Goal: Find specific fact: Find specific fact

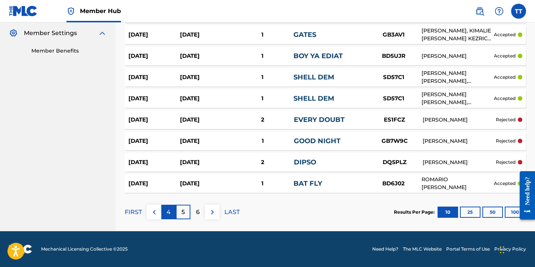
click at [171, 213] on div "4" at bounding box center [168, 212] width 15 height 15
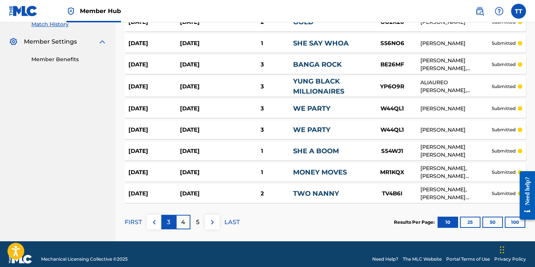
click at [165, 223] on div "3" at bounding box center [168, 222] width 15 height 15
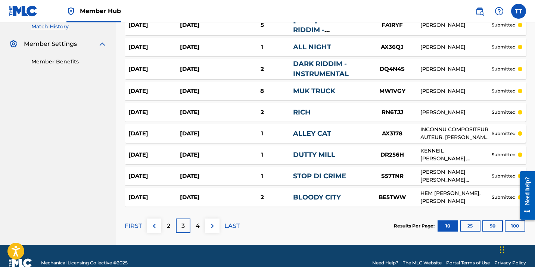
scroll to position [0, 0]
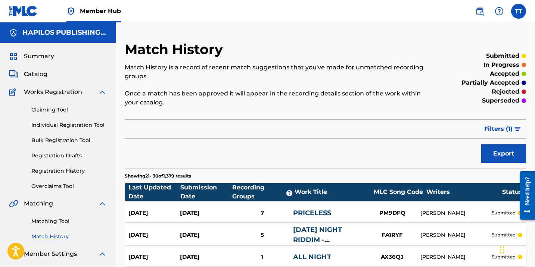
click at [471, 10] on div "TT TT [PERSON_NAME] [EMAIL_ADDRESS][DOMAIN_NAME] Notification Preferences Profi…" at bounding box center [497, 11] width 58 height 15
click at [478, 10] on img at bounding box center [480, 11] width 9 height 9
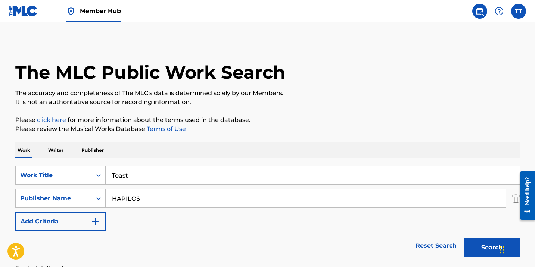
click at [204, 171] on input "Toast" at bounding box center [313, 176] width 414 height 18
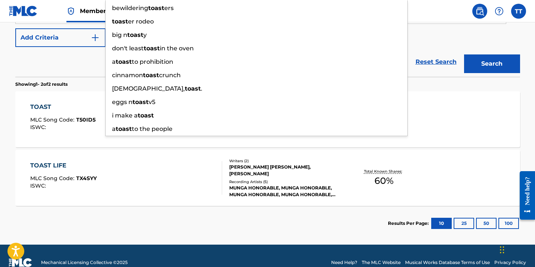
click at [82, 131] on div "TOAST MLC Song Code : T50ID5 ISWC :" at bounding box center [62, 120] width 65 height 34
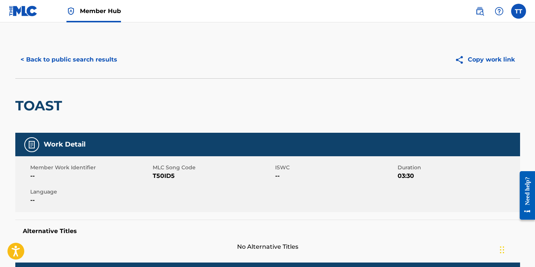
click at [163, 180] on span "T50ID5" at bounding box center [213, 176] width 121 height 9
copy span "T50ID5"
